Goal: Find specific page/section: Find specific page/section

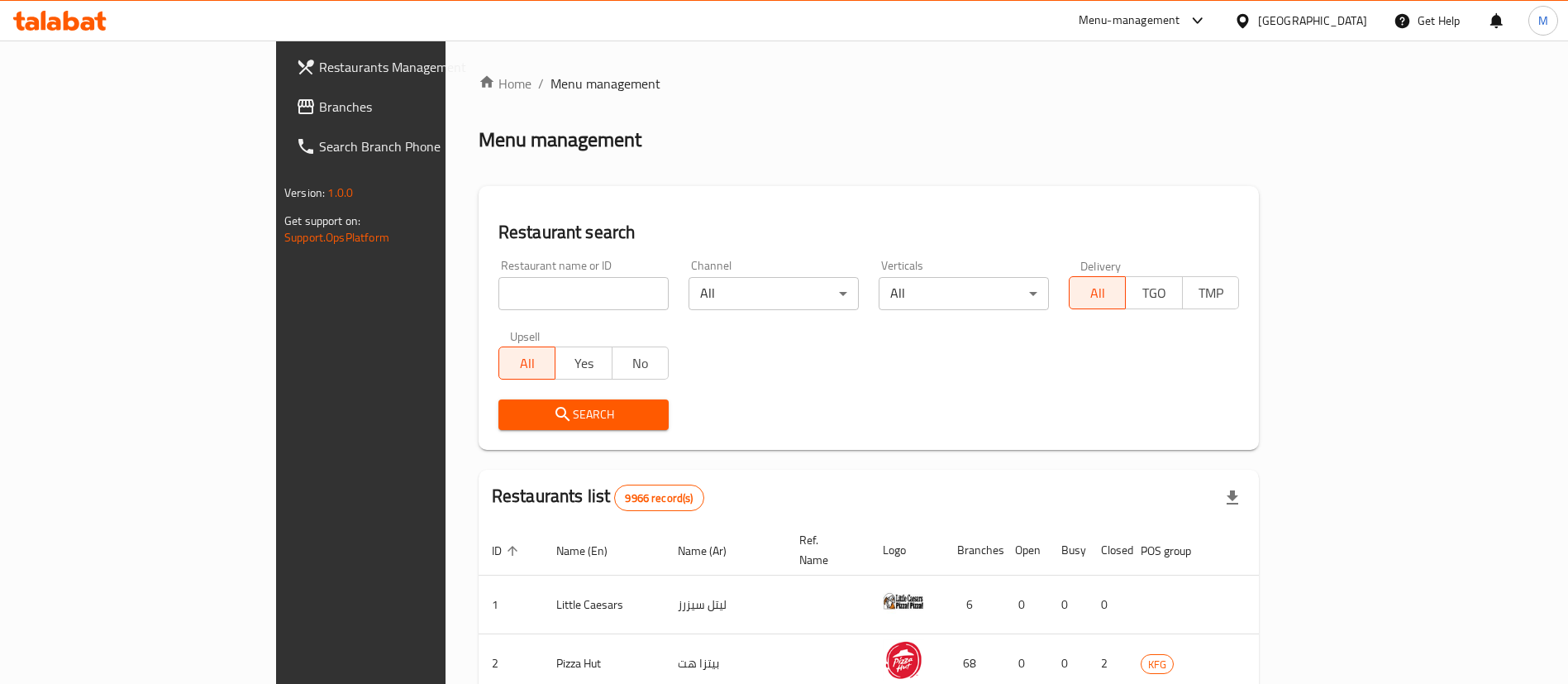
click at [1235, 41] on div "​ Menu-management Kuwait Get Help M Restaurants Management Branches Search Bran…" at bounding box center [784, 362] width 1568 height 643
click at [1221, 31] on div "Menu-management" at bounding box center [1143, 20] width 155 height 40
click at [1180, 19] on div "Menu-management" at bounding box center [1129, 20] width 102 height 19
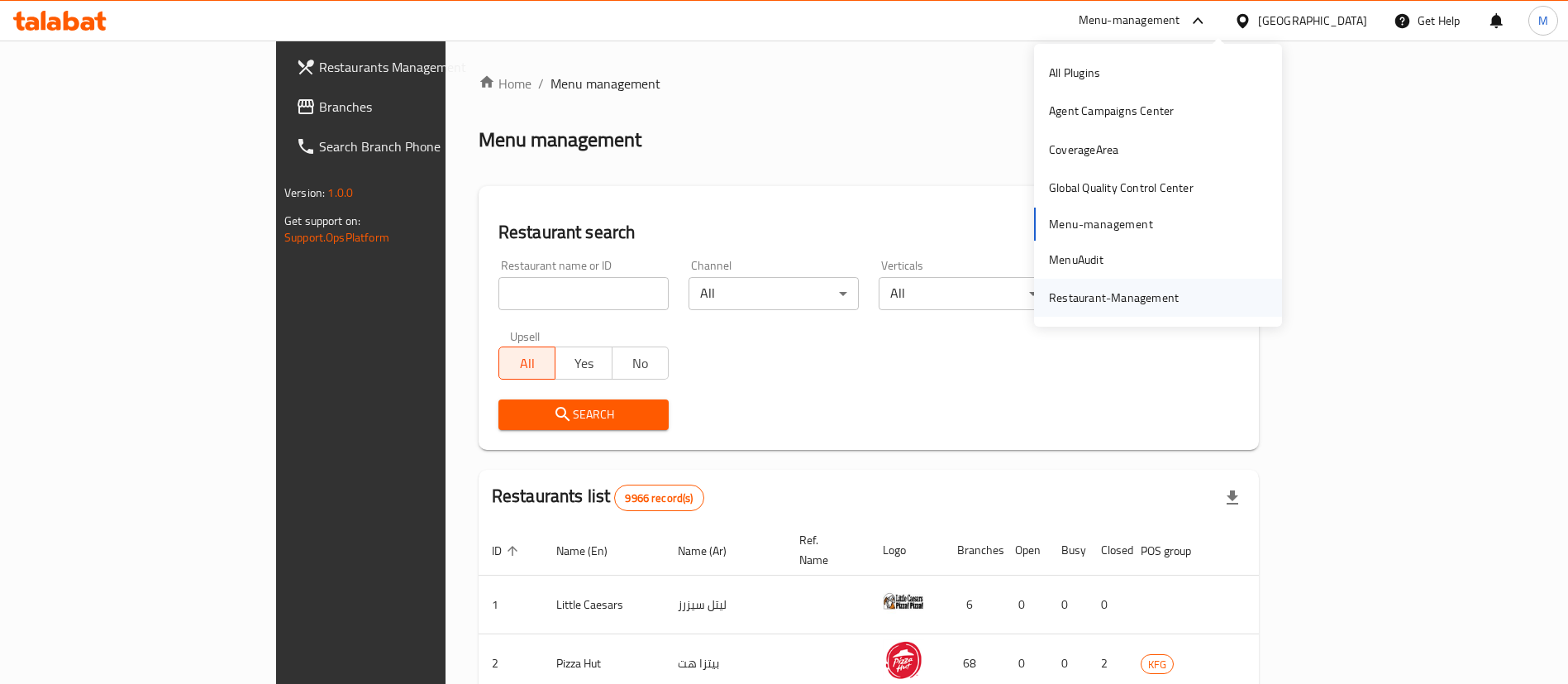
click at [1133, 292] on div "Restaurant-Management" at bounding box center [1113, 297] width 130 height 19
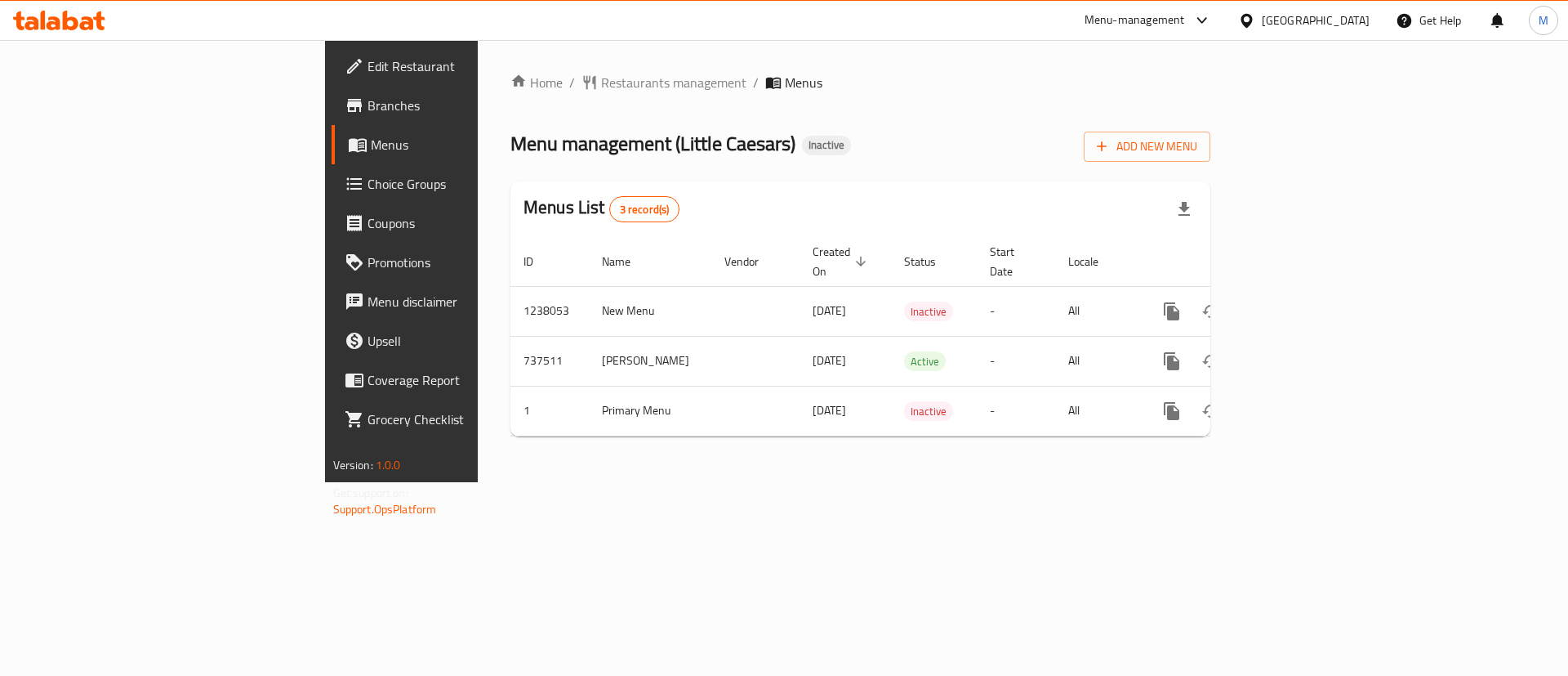
click at [1020, 143] on div "Menu management ( Little Caesars ) Inactive Add New Menu" at bounding box center [861, 143] width 700 height 37
click at [601, 88] on span "Restaurants management" at bounding box center [673, 82] width 146 height 19
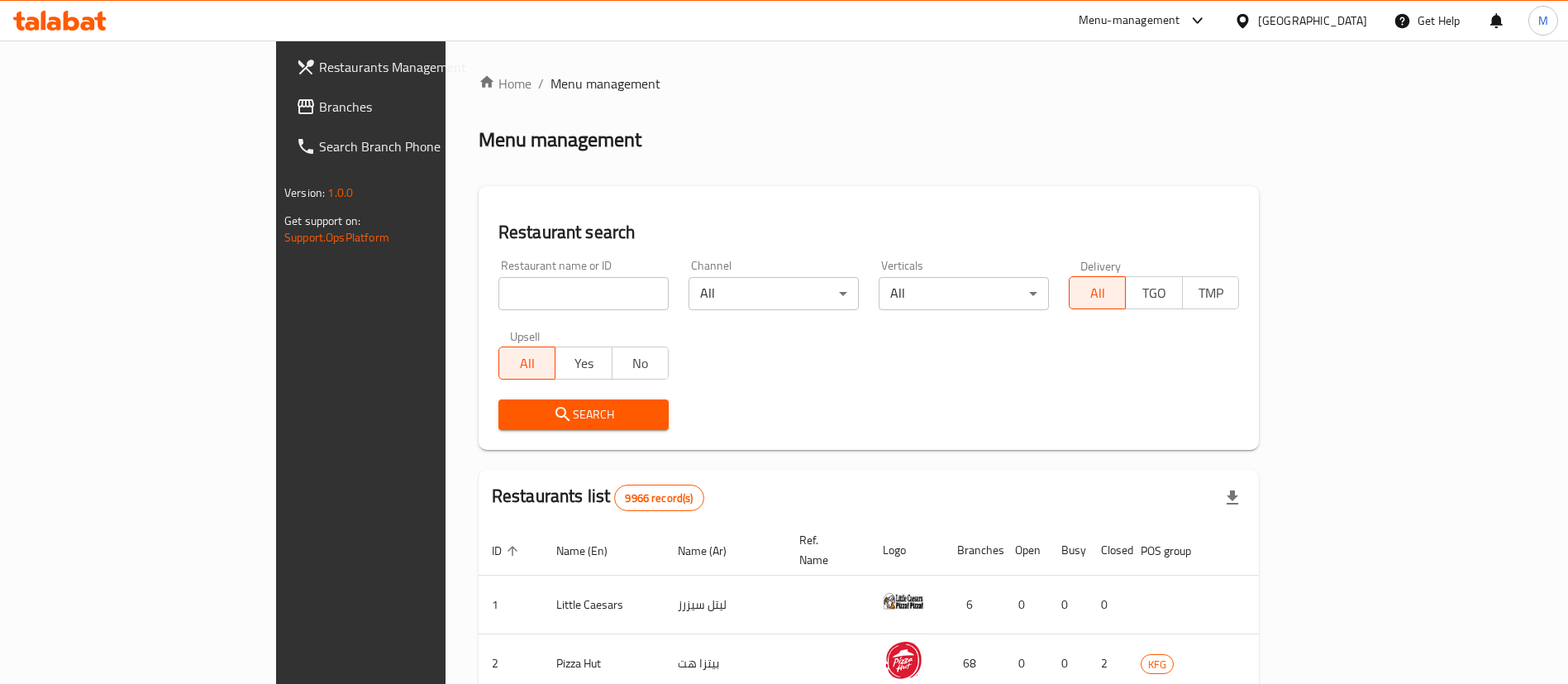
click at [925, 108] on div "Home / Menu management Menu management Restaurant search Restaurant name or ID …" at bounding box center [868, 592] width 780 height 1037
click at [1180, 19] on div "Menu-management" at bounding box center [1129, 20] width 102 height 19
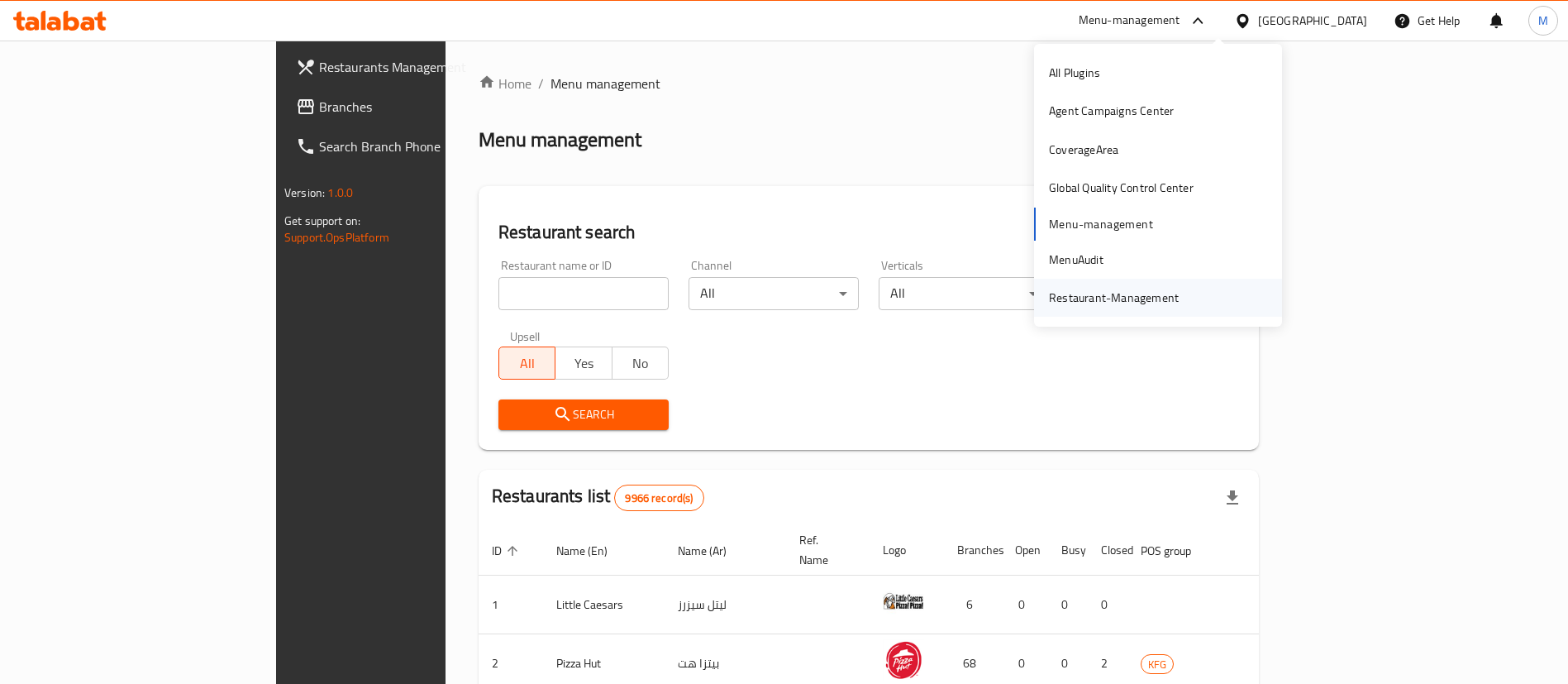
click at [1143, 298] on div "Restaurant-Management" at bounding box center [1113, 297] width 130 height 19
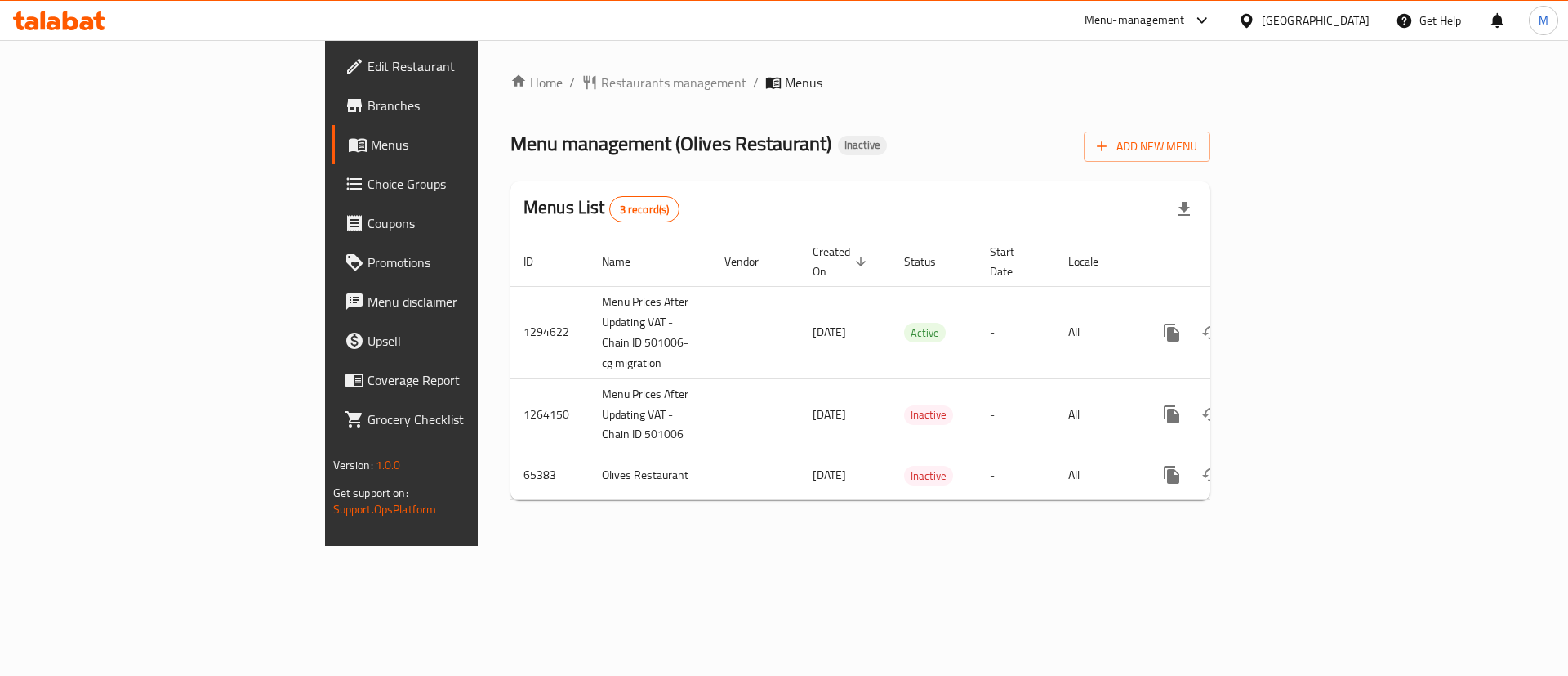
click at [1021, 137] on div "Menu management ( Olives Restaurant ) Inactive Add New Menu" at bounding box center [861, 143] width 700 height 37
click at [897, 129] on div "Menu management ( Olives Restaurant ) Inactive Add New Menu" at bounding box center [861, 143] width 700 height 37
click at [706, 546] on div "Home / Restaurants management / Menus Menu management ( Olives Restaurant ) Ina…" at bounding box center [860, 293] width 765 height 506
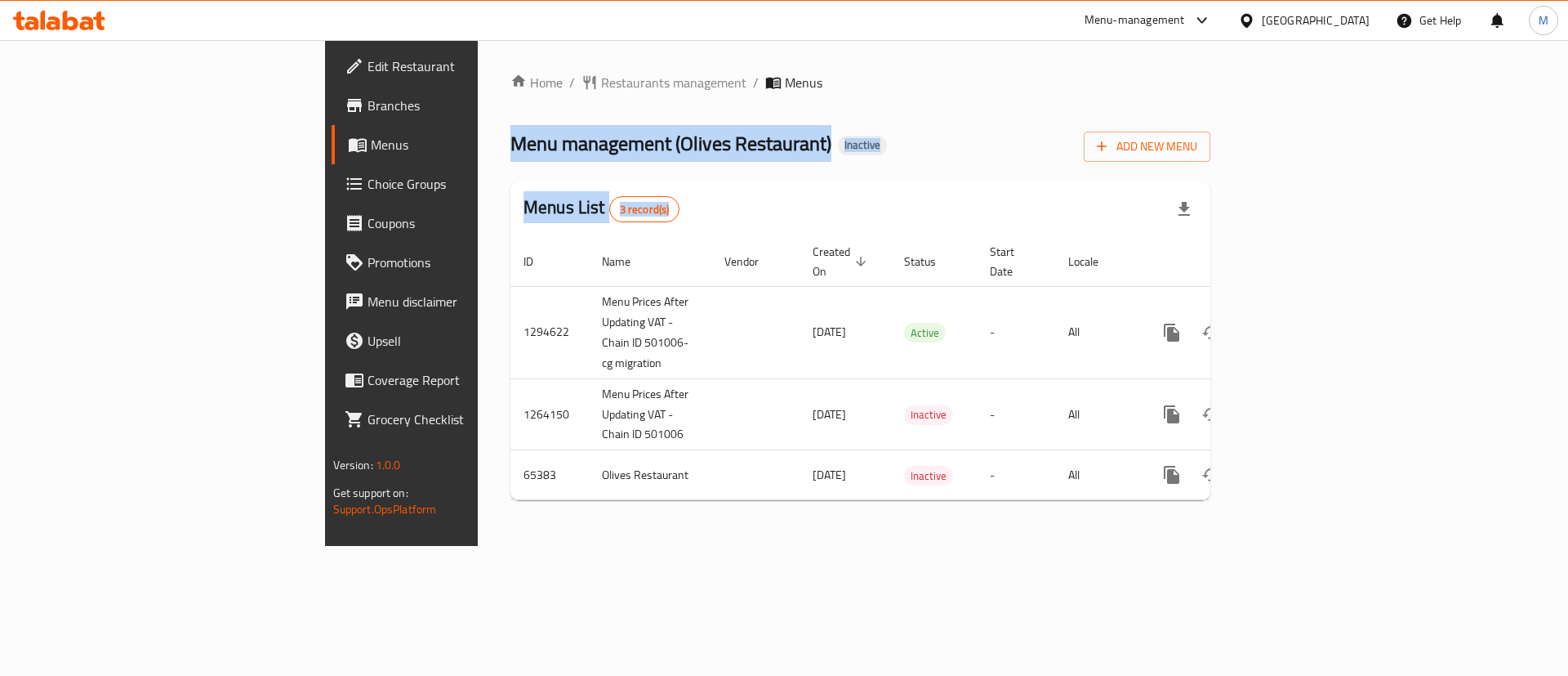
drag, startPoint x: 1544, startPoint y: 517, endPoint x: 1138, endPoint y: 68, distance: 605.3
click at [1138, 68] on div "Home / Restaurants management / Menus Menu management ( Olives Restaurant ) Ina…" at bounding box center [860, 293] width 765 height 506
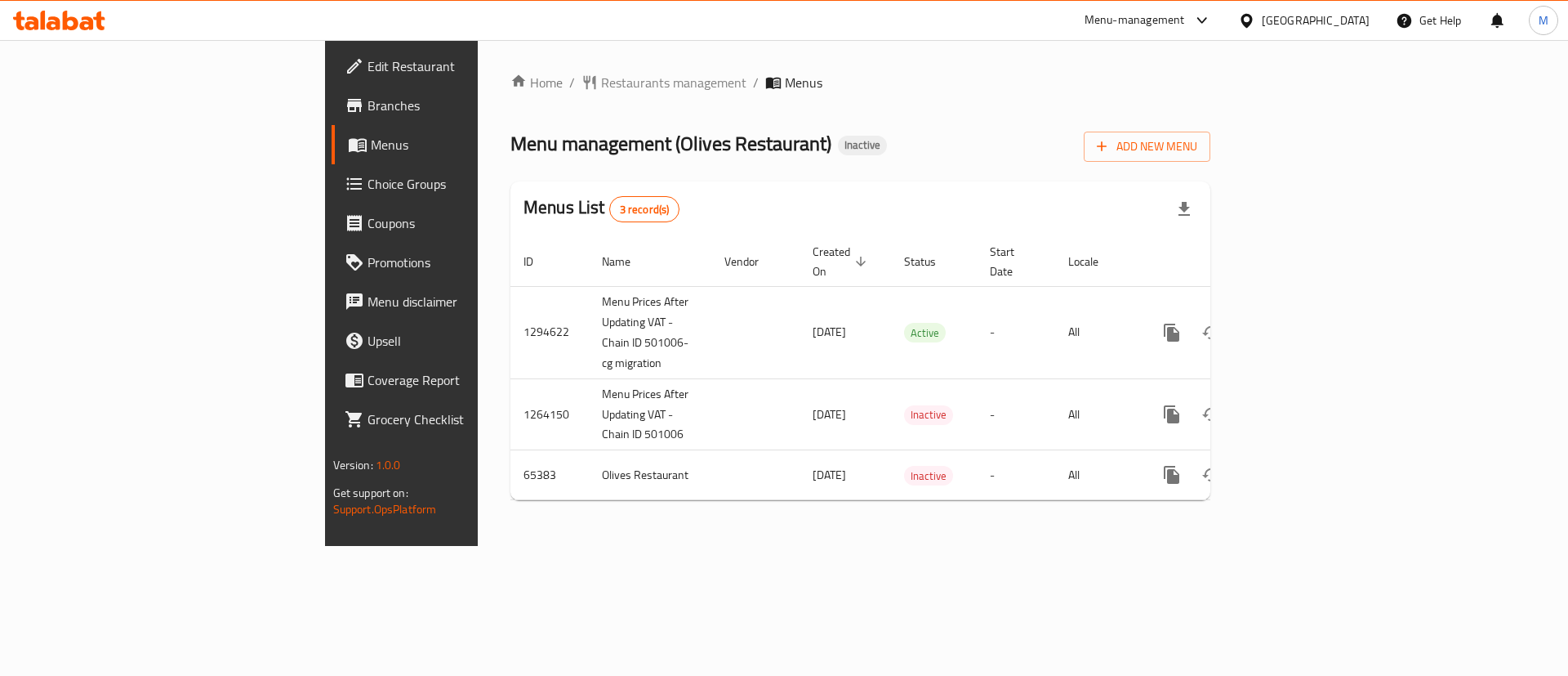
click at [942, 171] on div "Home / Restaurants management / Menus Menu management ( Olives Restaurant ) Ina…" at bounding box center [861, 293] width 700 height 440
click at [849, 172] on div "Home / Restaurants management / Menus Menu management ( Olives Restaurant ) Ina…" at bounding box center [861, 293] width 700 height 440
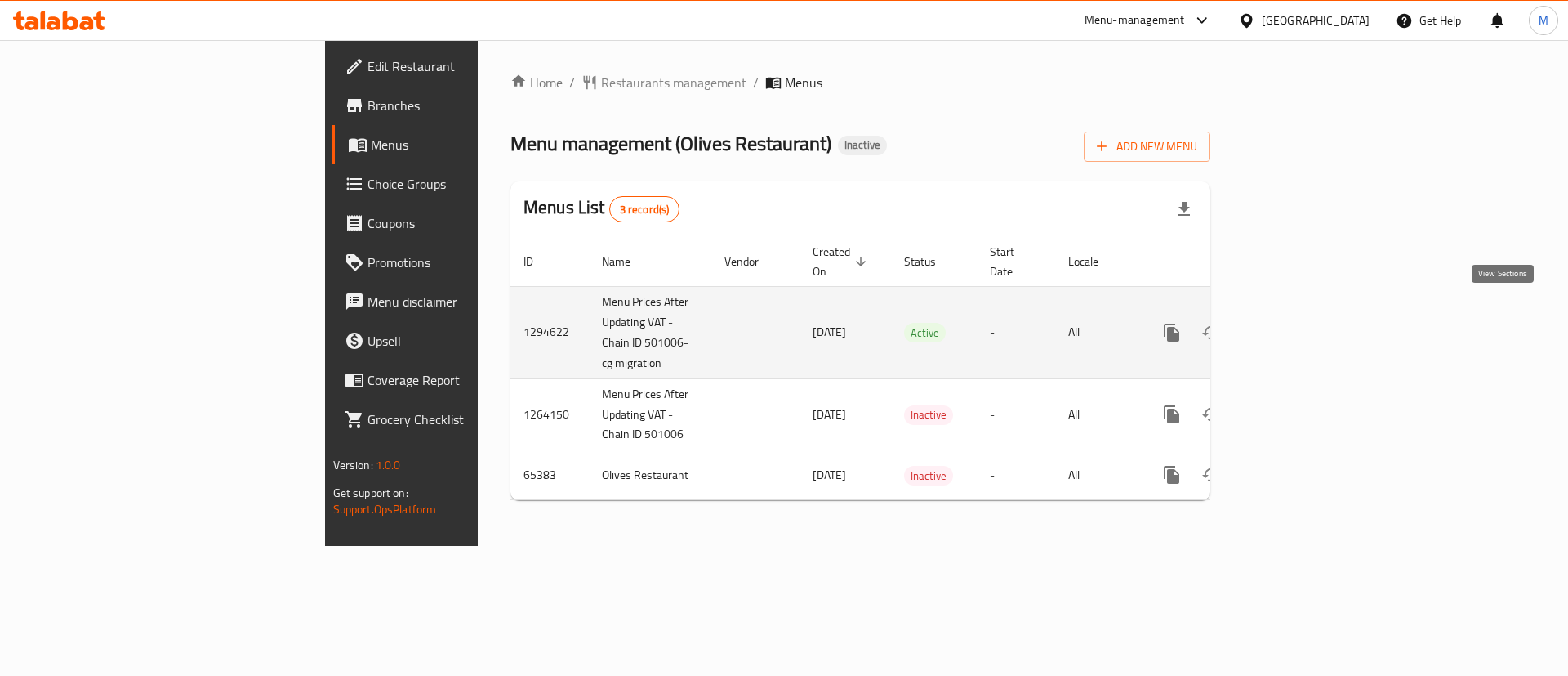
click at [1296, 325] on icon "enhanced table" at bounding box center [1289, 332] width 15 height 15
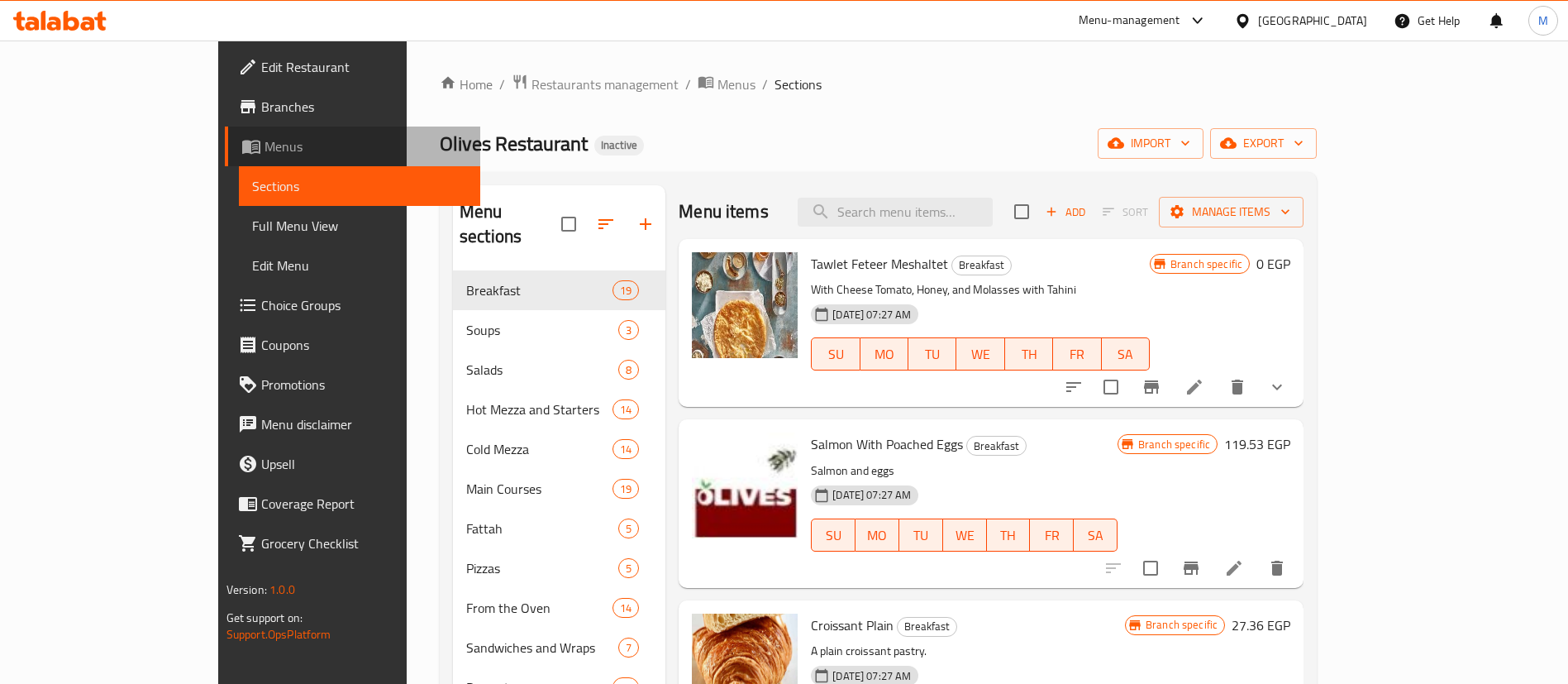
click at [264, 150] on span "Menus" at bounding box center [365, 146] width 202 height 19
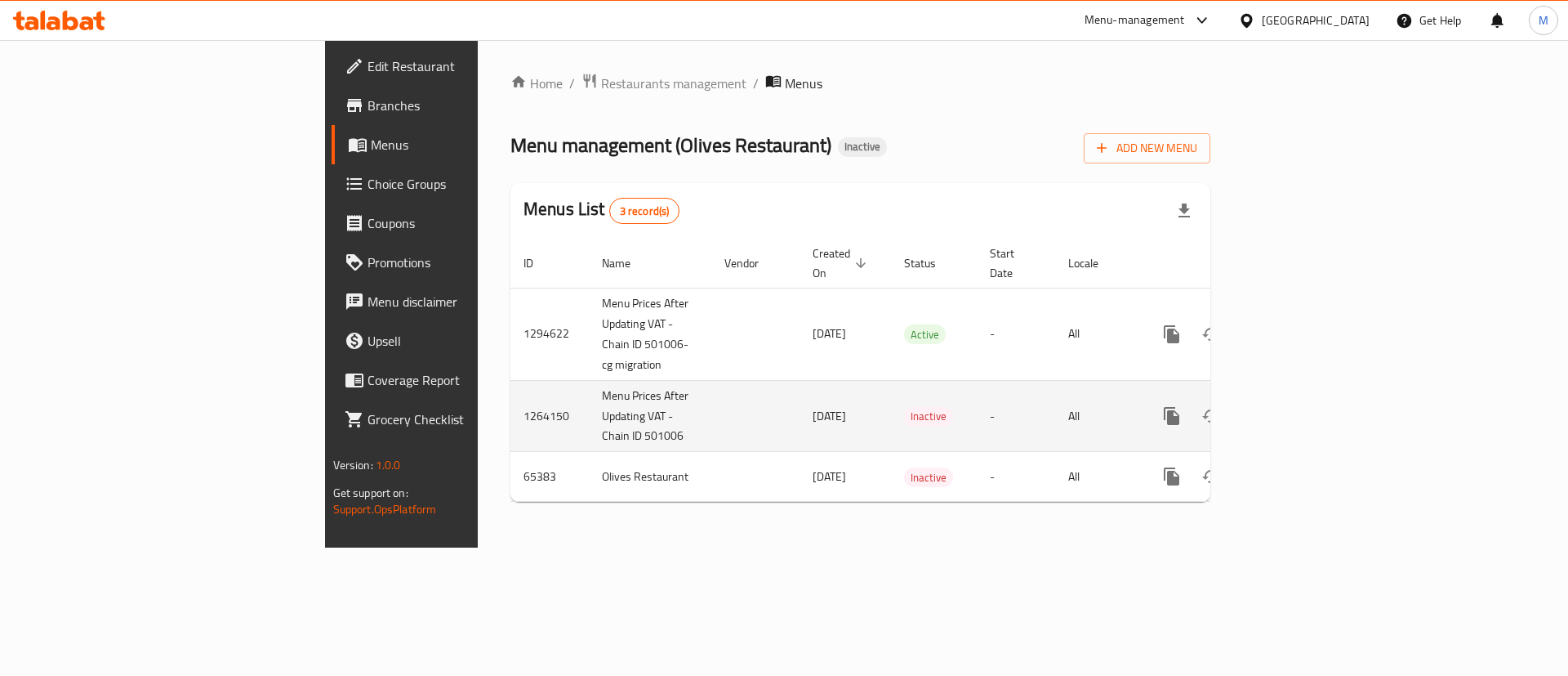
click at [588, 418] on td "Menu Prices After Updating VAT - Chain ID 501006" at bounding box center [650, 416] width 122 height 72
copy td "501006"
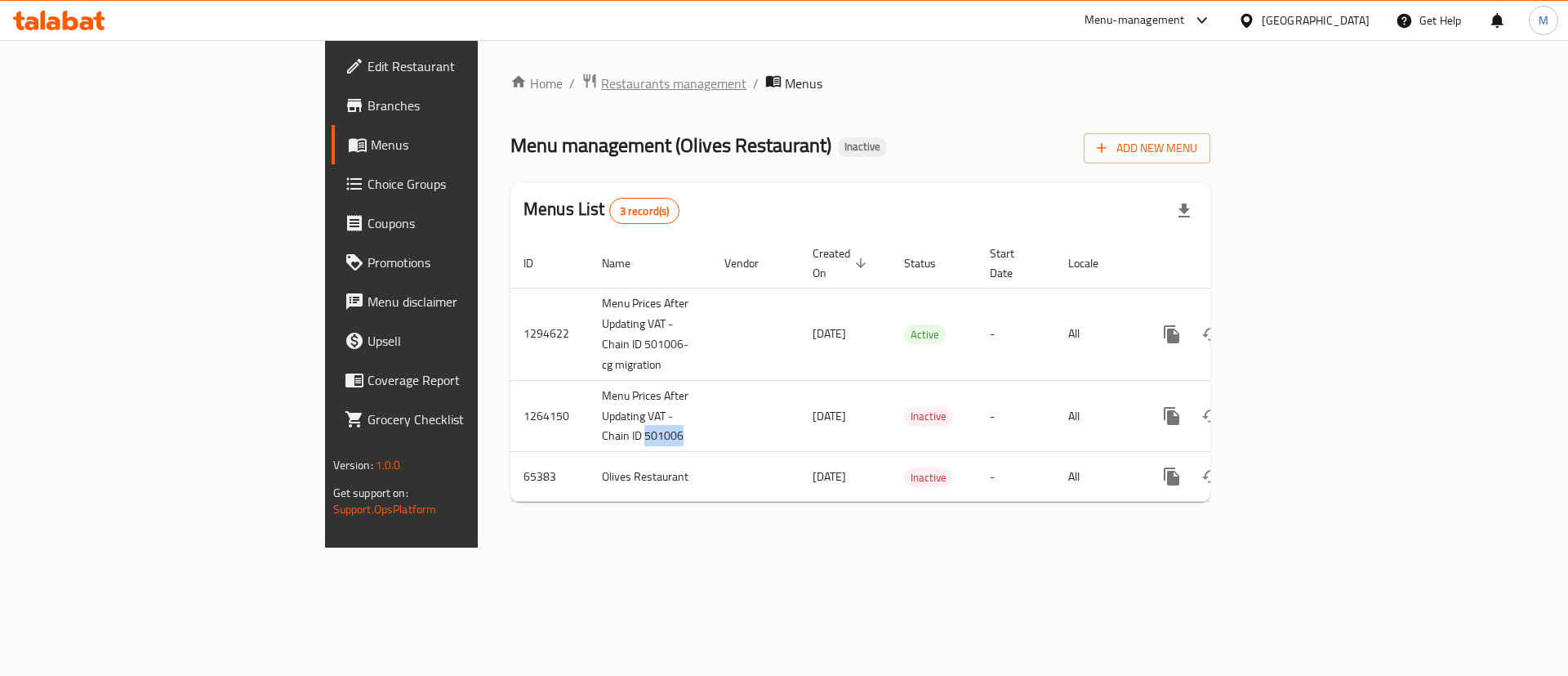
click at [601, 73] on span "Restaurants management" at bounding box center [673, 83] width 146 height 19
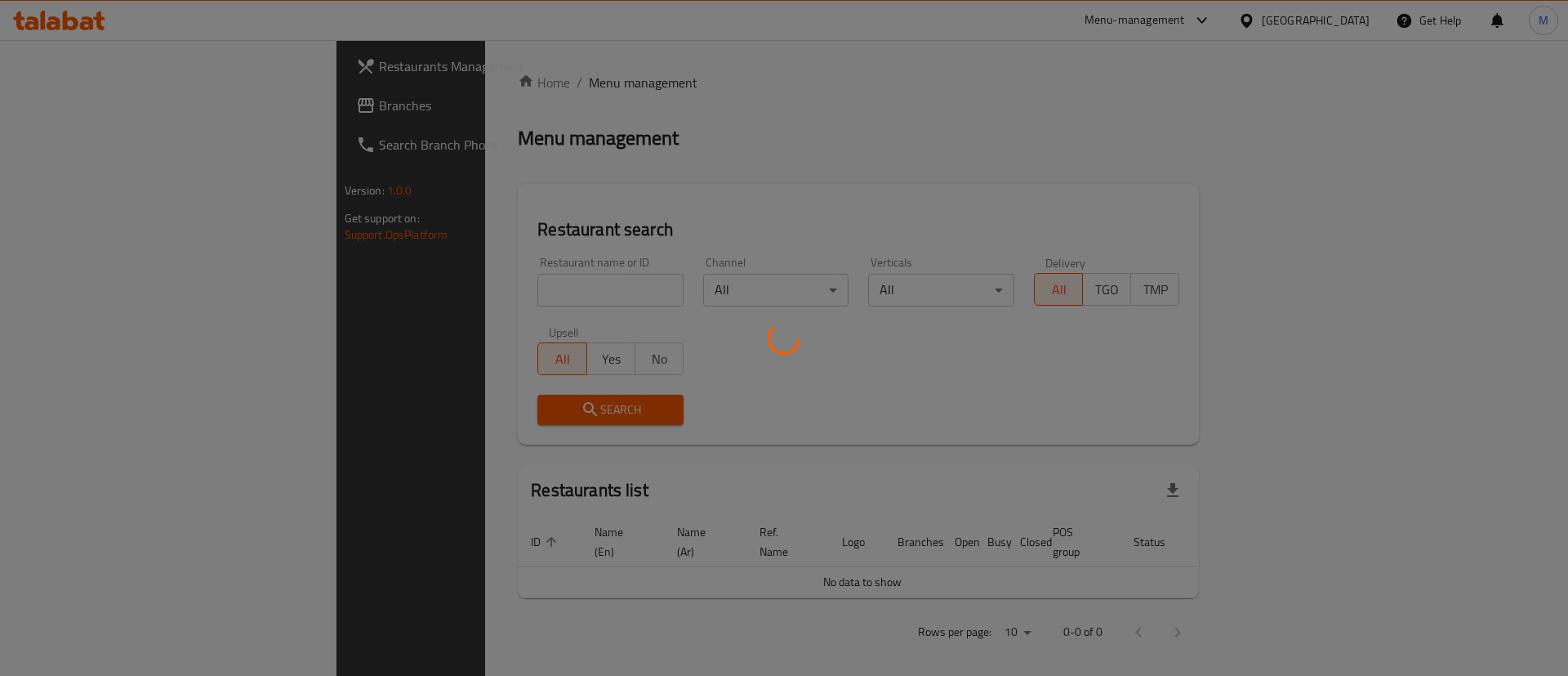
click at [499, 286] on div at bounding box center [784, 338] width 1568 height 676
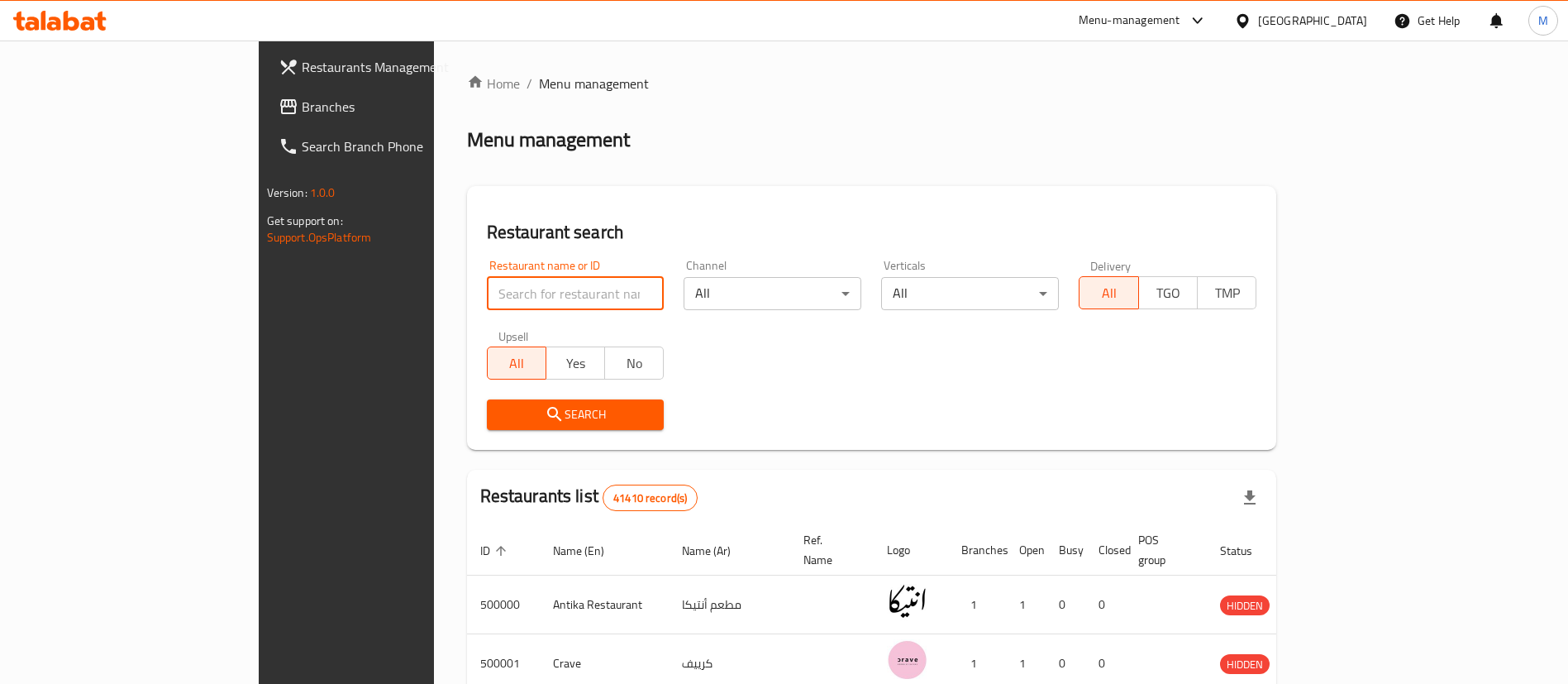
click at [505, 290] on input "search" at bounding box center [575, 293] width 178 height 33
paste input "501006"
type input "501006"
click button "Search" at bounding box center [575, 414] width 178 height 31
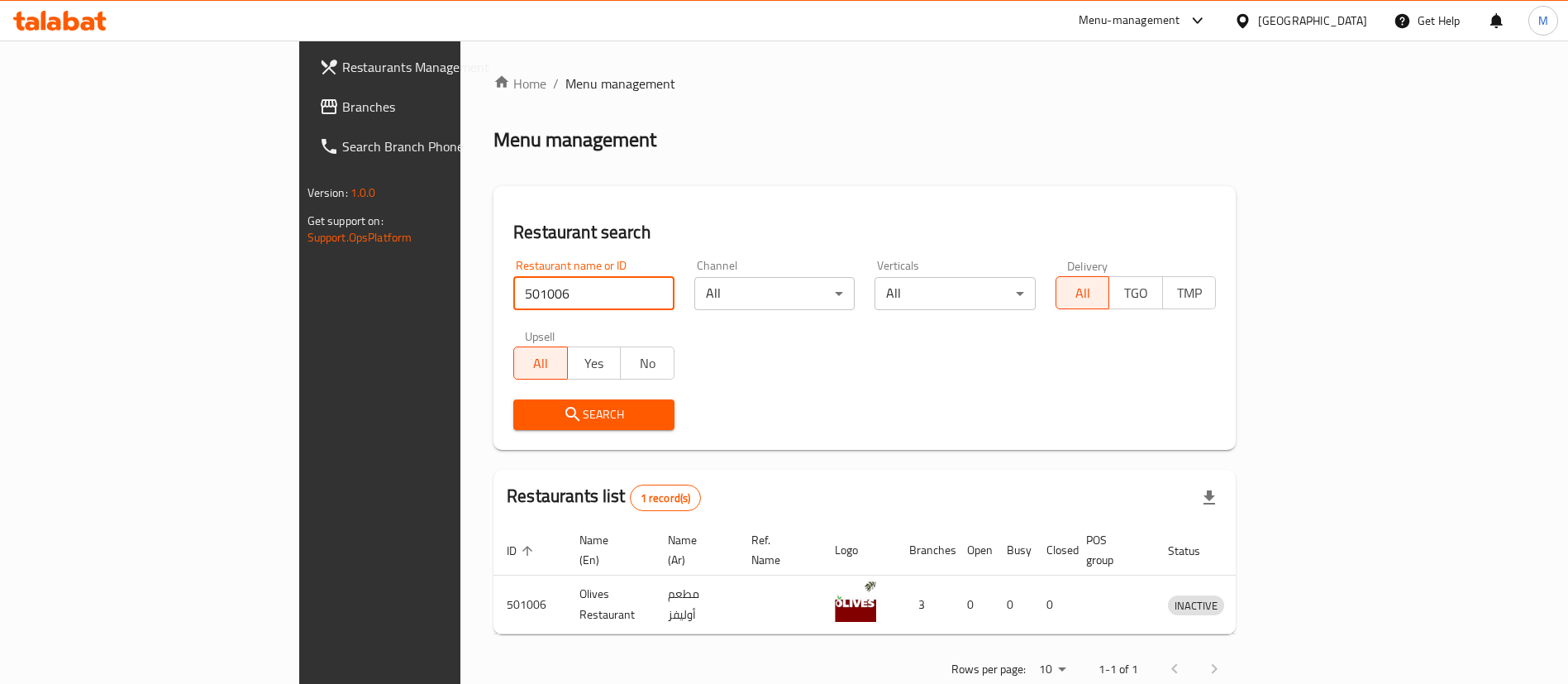
scroll to position [21, 0]
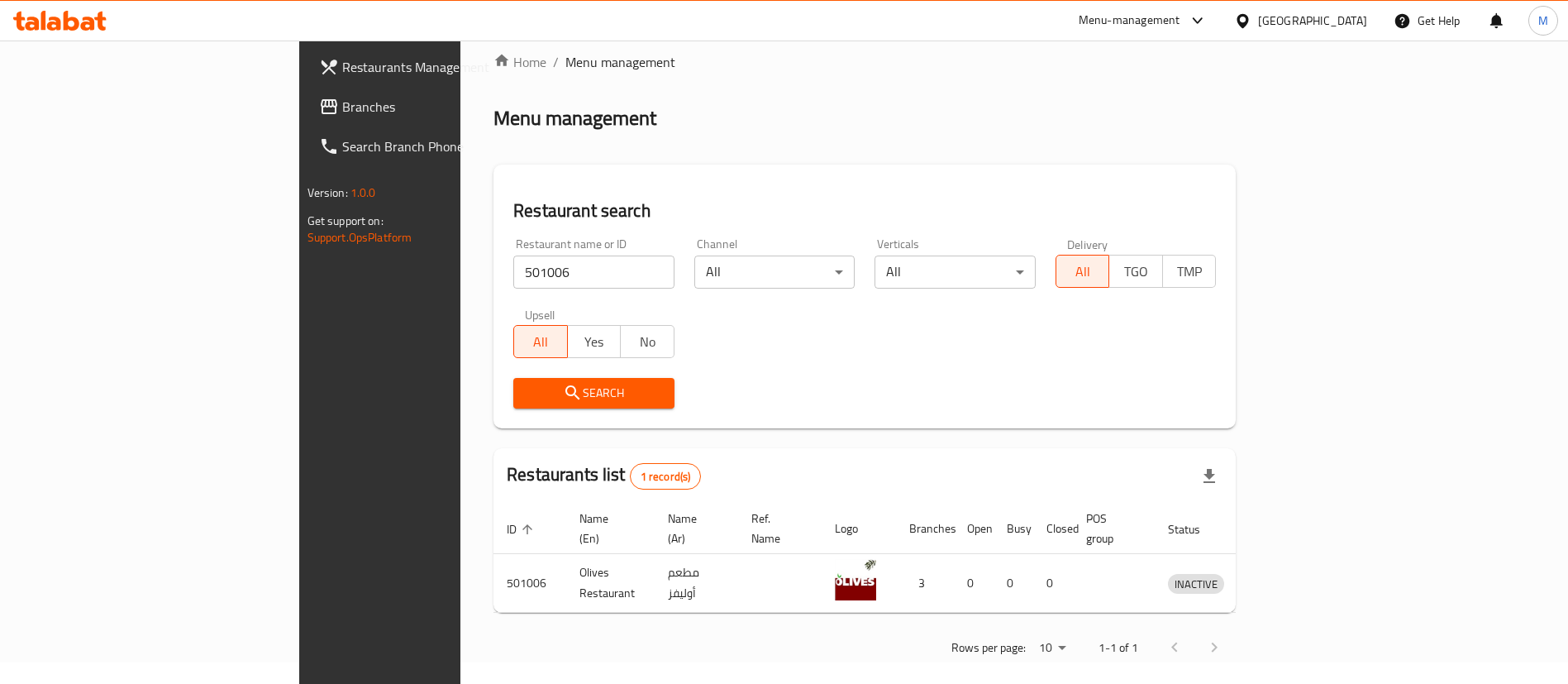
click at [710, 349] on div "Restaurant name or ID 501006 Restaurant name or ID Channel All ​ Verticals All …" at bounding box center [865, 323] width 723 height 190
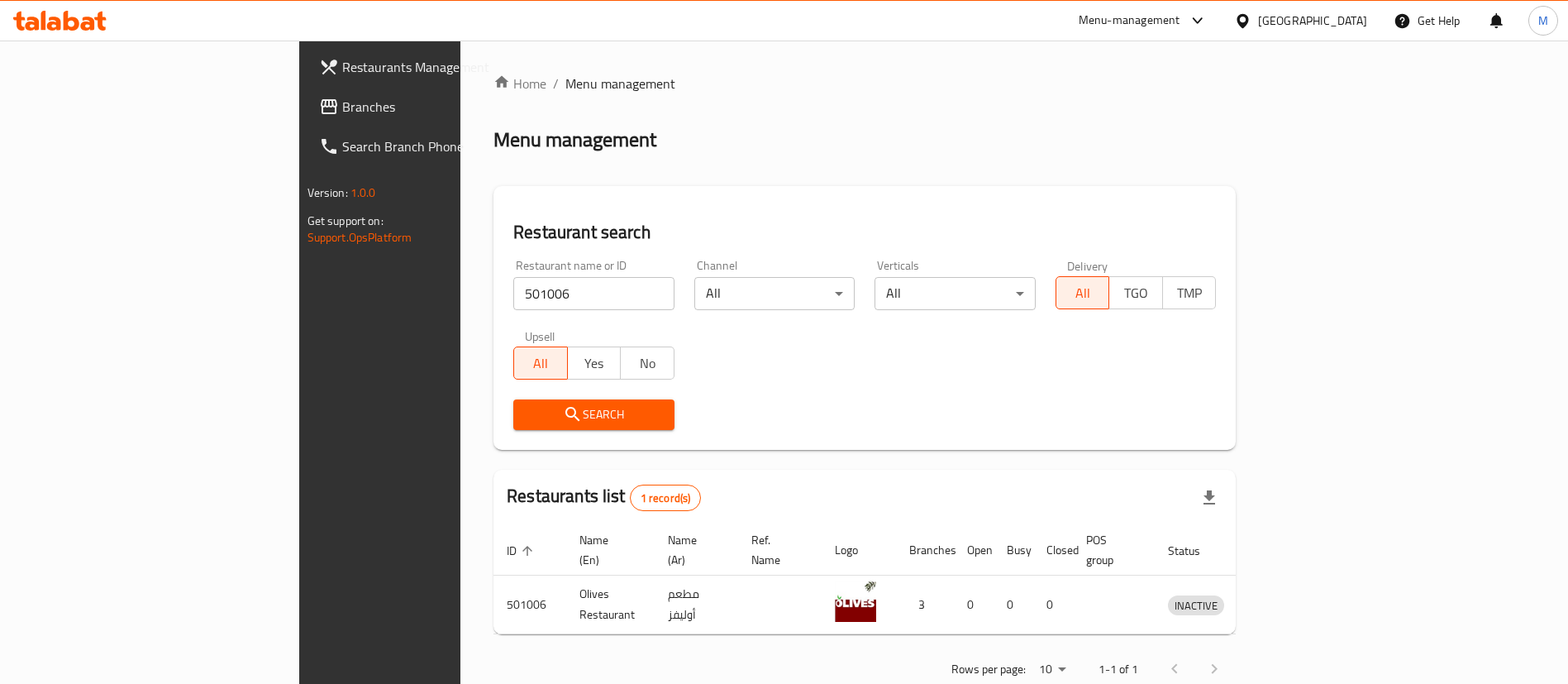
click at [1051, 384] on div "Restaurant name or ID 501006 Restaurant name or ID Channel All ​ Verticals All …" at bounding box center [865, 345] width 723 height 190
click at [751, 203] on div "Restaurant search Restaurant name or ID 501006 Restaurant name or ID Channel Al…" at bounding box center [864, 317] width 742 height 263
click at [850, 426] on div "Search" at bounding box center [865, 414] width 723 height 50
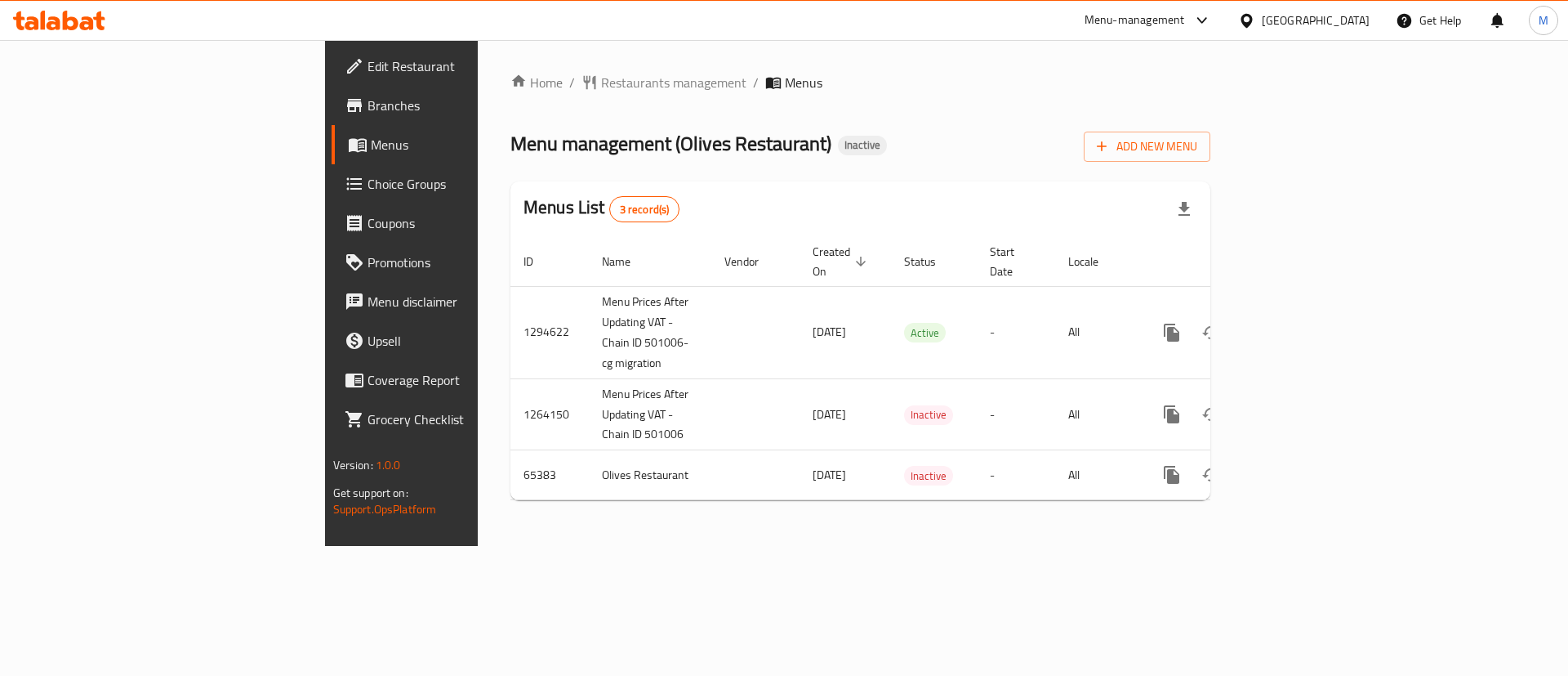
click at [1185, 26] on div "Menu-management" at bounding box center [1134, 20] width 100 height 19
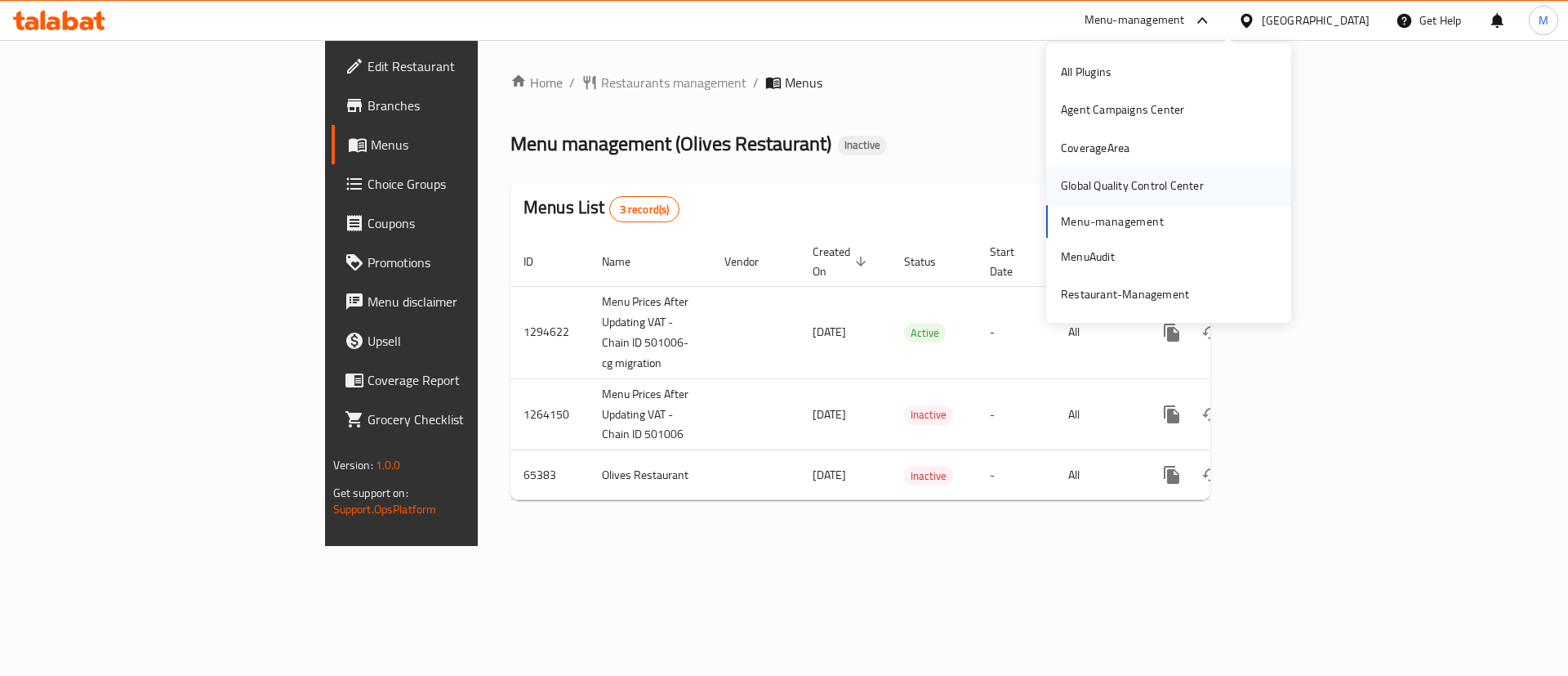
click at [1170, 197] on div "Global Quality Control Center" at bounding box center [1132, 185] width 169 height 38
